Goal: Task Accomplishment & Management: Use online tool/utility

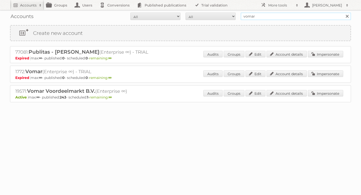
click at [261, 18] on input "vomar" at bounding box center [295, 17] width 110 height 8
click at [259, 16] on input "text" at bounding box center [295, 17] width 110 height 8
type input "as [PERSON_NAME]"
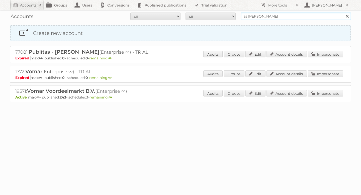
click at [343, 13] on input "Search" at bounding box center [347, 17] width 8 height 8
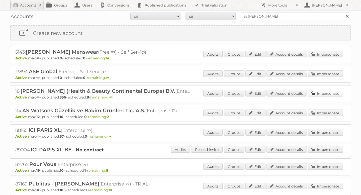
click at [320, 93] on link "Impersonate" at bounding box center [325, 93] width 35 height 7
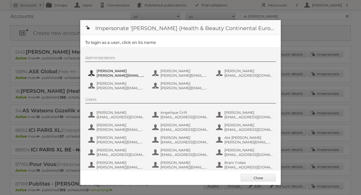
click at [121, 73] on span "e.nauta@nl.aswatson.com" at bounding box center [120, 75] width 49 height 5
